Goal: Transaction & Acquisition: Purchase product/service

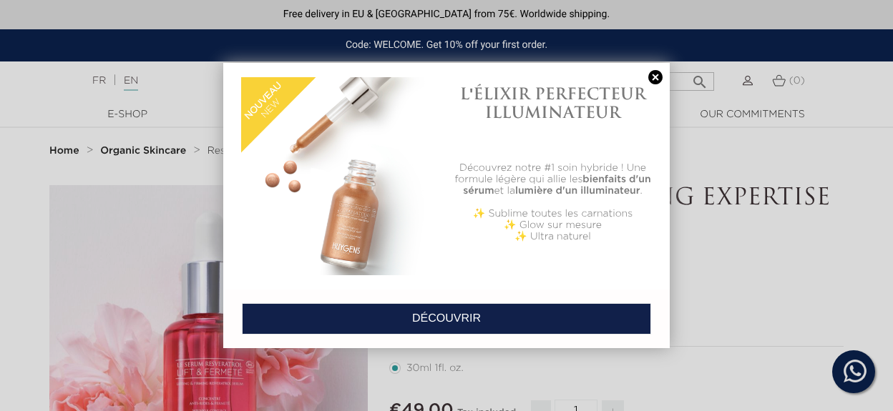
click at [653, 83] on link at bounding box center [655, 77] width 20 height 15
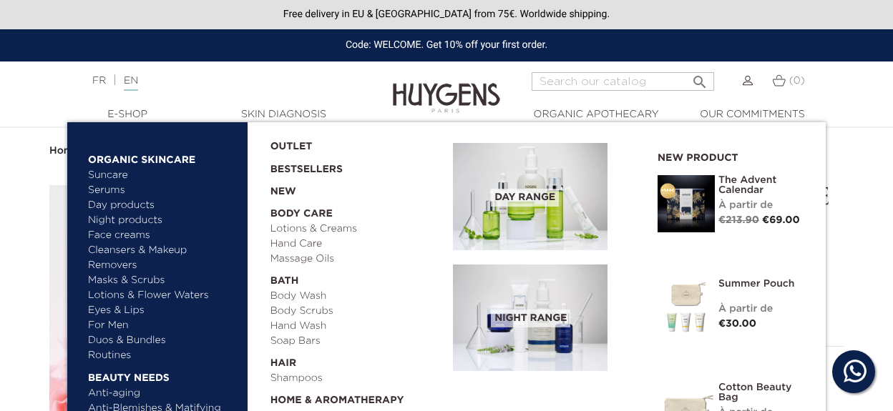
click at [104, 193] on link "Serums" at bounding box center [162, 190] width 149 height 15
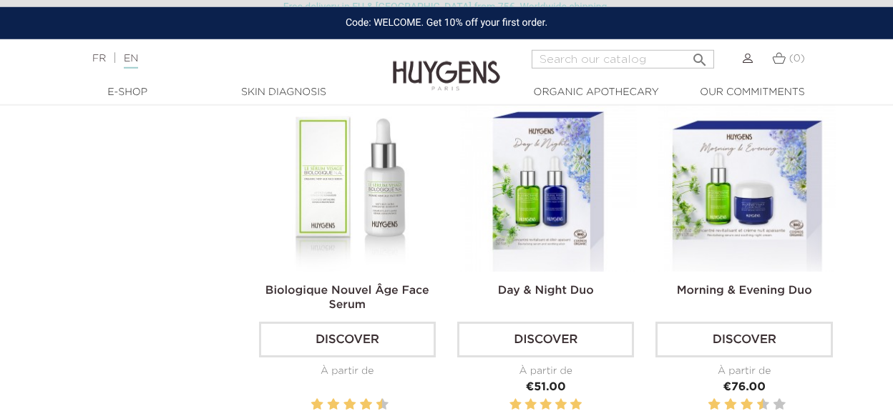
scroll to position [1129, 0]
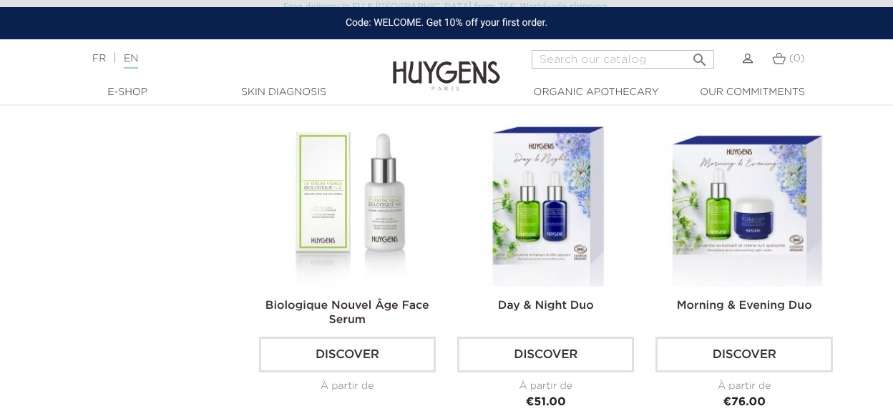
click at [383, 206] on img at bounding box center [350, 197] width 177 height 177
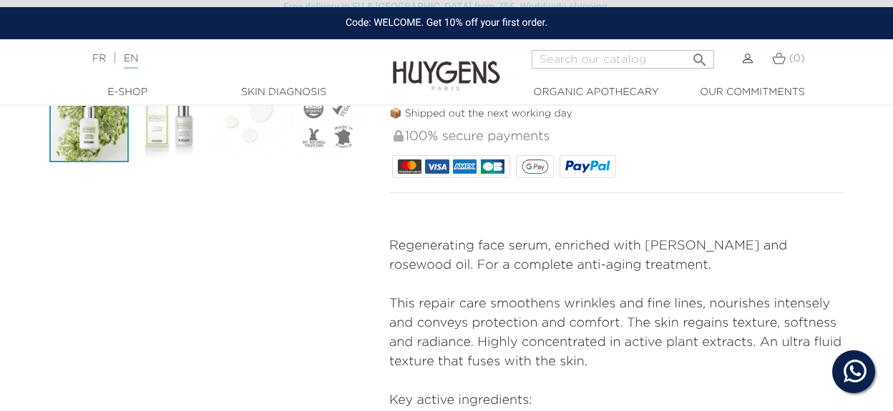
scroll to position [527, 0]
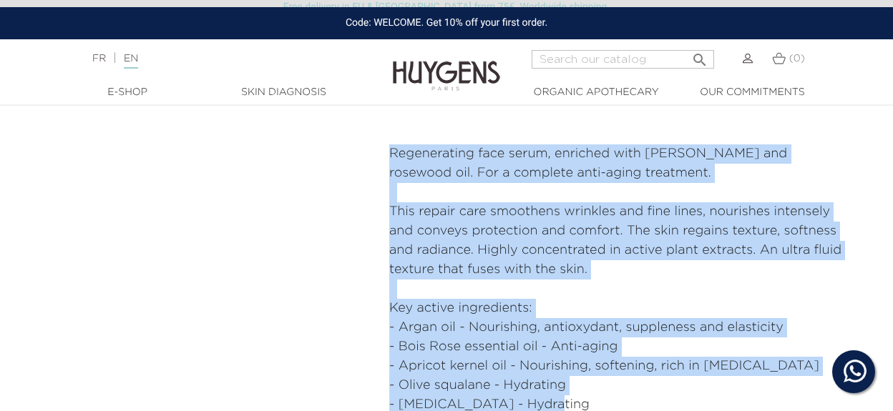
drag, startPoint x: 390, startPoint y: 147, endPoint x: 613, endPoint y: 394, distance: 332.7
click at [613, 394] on div "Regenerating face serum, enriched with [PERSON_NAME] and rosewood oil. For a co…" at bounding box center [616, 337] width 454 height 386
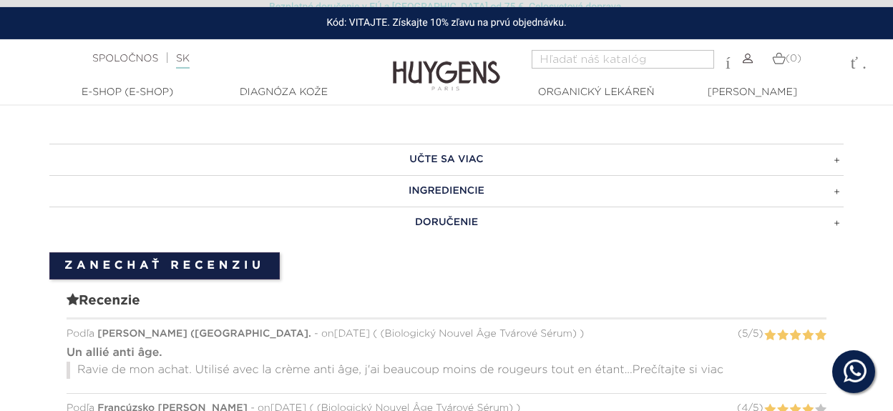
scroll to position [1054, 0]
